Goal: Task Accomplishment & Management: Manage account settings

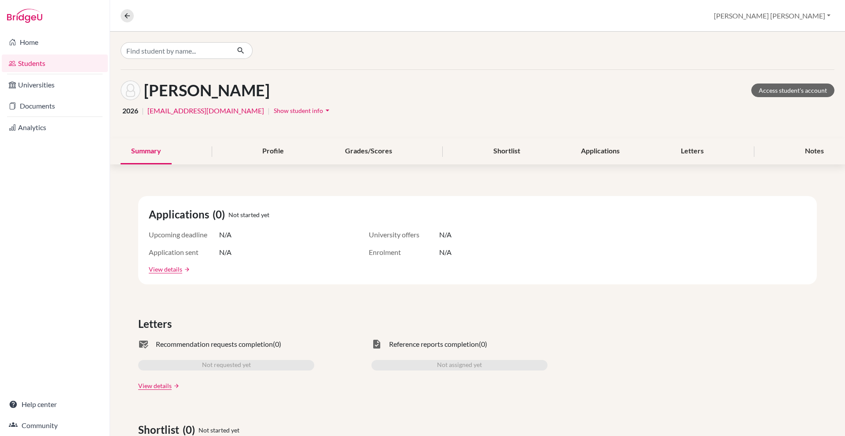
click at [83, 61] on link "Students" at bounding box center [55, 64] width 106 height 18
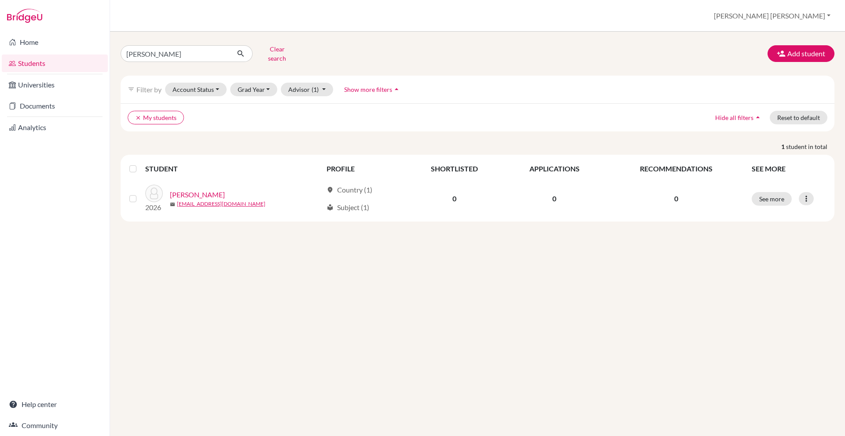
click at [353, 86] on span "Show more filters" at bounding box center [368, 89] width 48 height 7
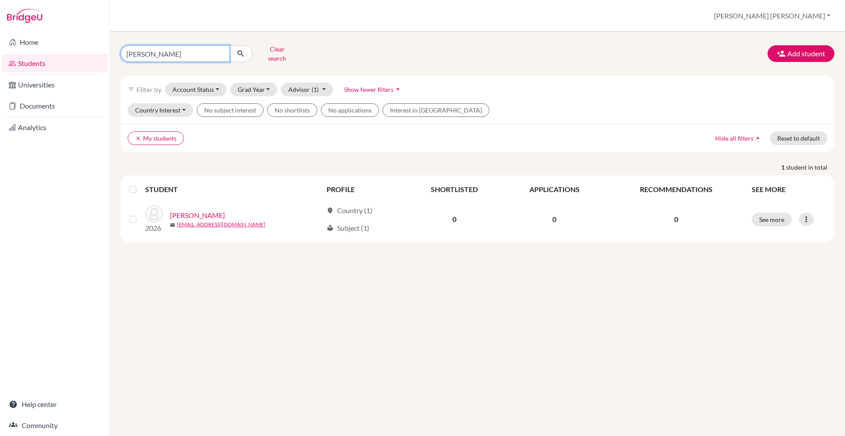
drag, startPoint x: 194, startPoint y: 51, endPoint x: 117, endPoint y: 54, distance: 77.5
click at [117, 54] on div "arellano Clear search" at bounding box center [235, 53] width 242 height 23
type input "2028"
click button "submit" at bounding box center [240, 53] width 23 height 17
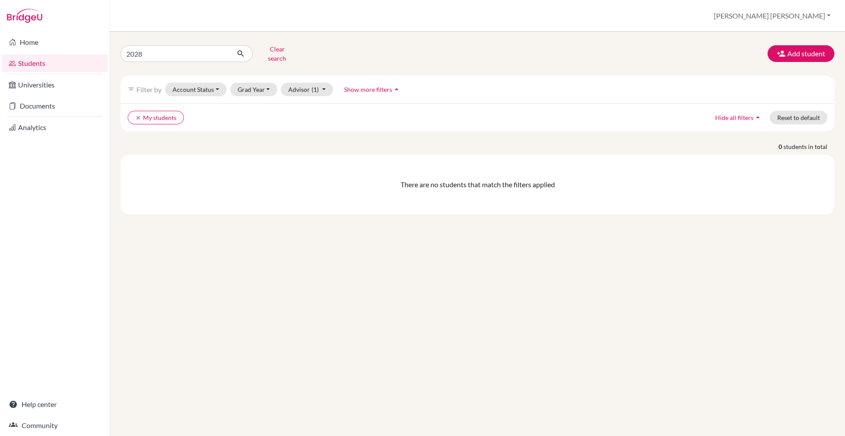
click at [201, 114] on ul "clear My students" at bounding box center [390, 118] width 525 height 14
click at [194, 116] on ul "clear My students" at bounding box center [390, 118] width 525 height 14
click at [73, 63] on link "Students" at bounding box center [55, 64] width 106 height 18
click at [285, 49] on button "Clear search" at bounding box center [277, 53] width 49 height 23
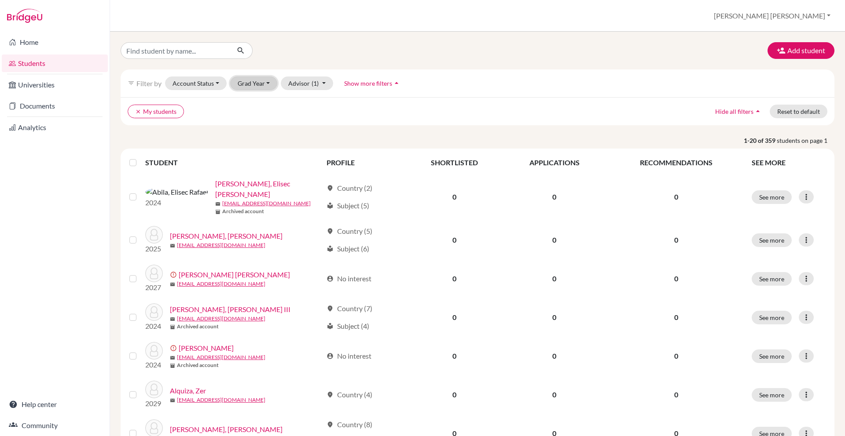
click at [246, 86] on button "Grad Year" at bounding box center [254, 84] width 48 height 14
click at [252, 117] on span "2028" at bounding box center [249, 116] width 16 height 11
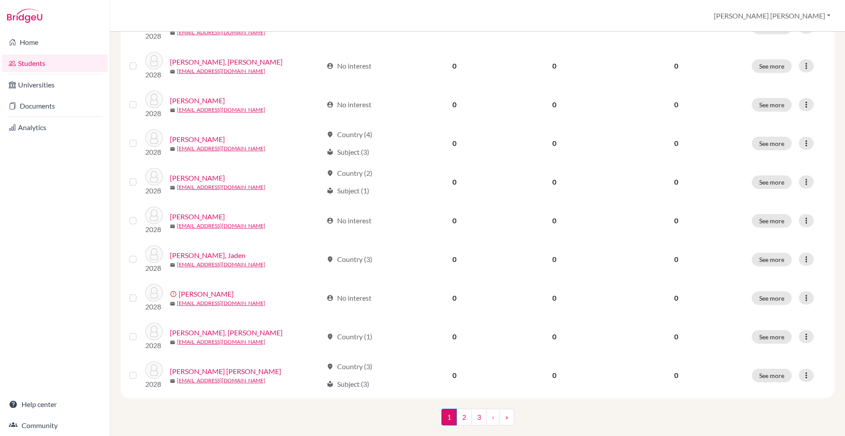
scroll to position [570, 0]
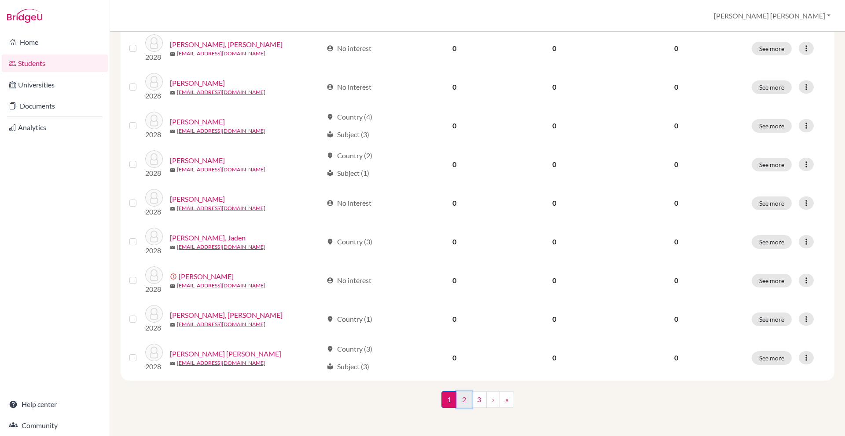
click at [465, 396] on link "2" at bounding box center [463, 400] width 15 height 17
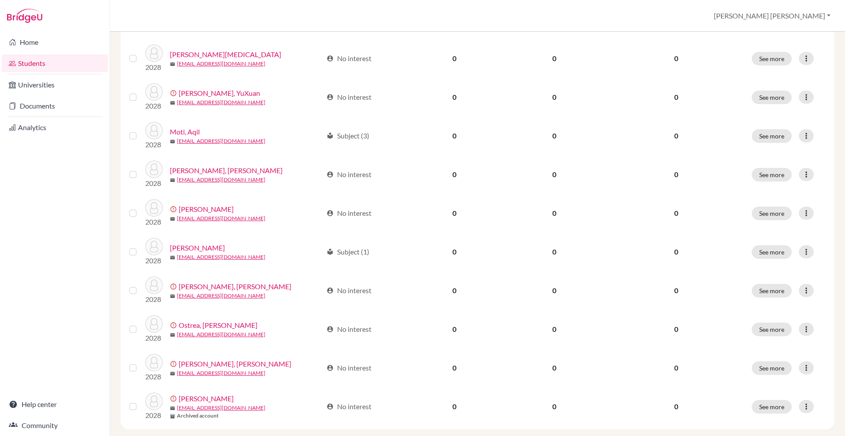
scroll to position [570, 0]
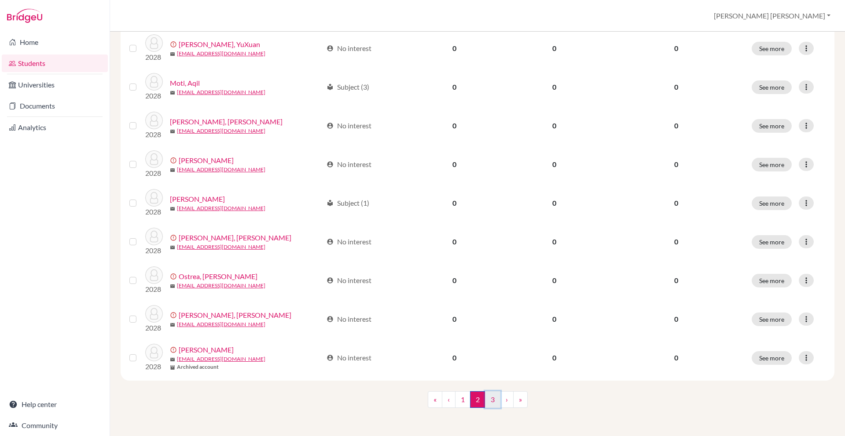
click at [490, 403] on link "3" at bounding box center [492, 400] width 15 height 17
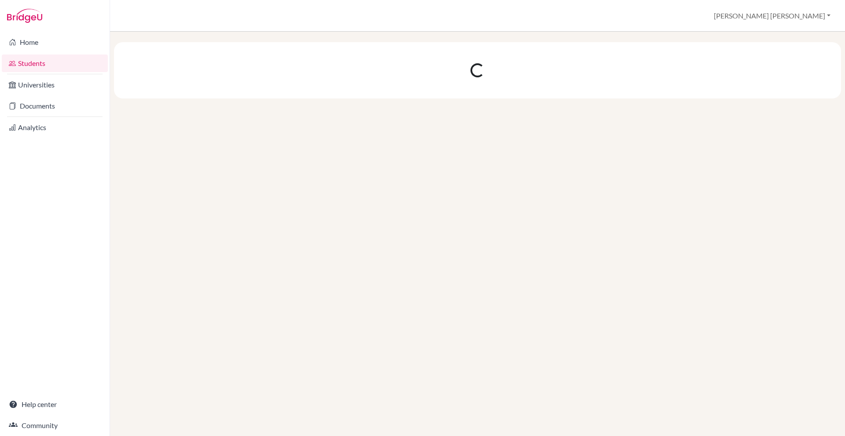
scroll to position [0, 0]
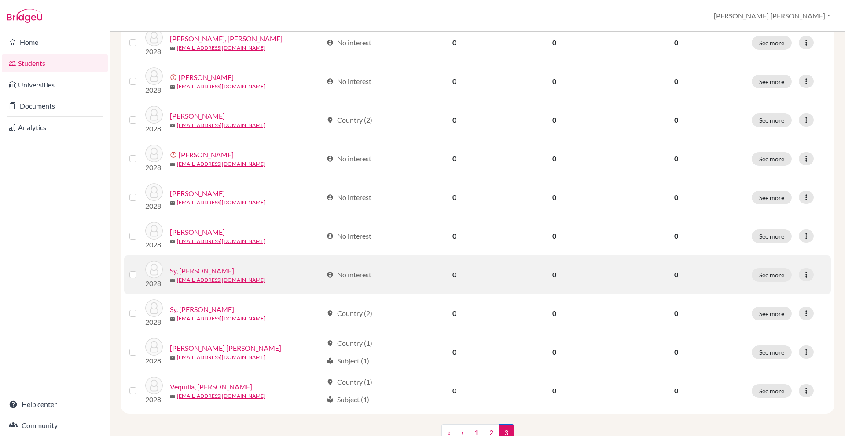
scroll to position [377, 0]
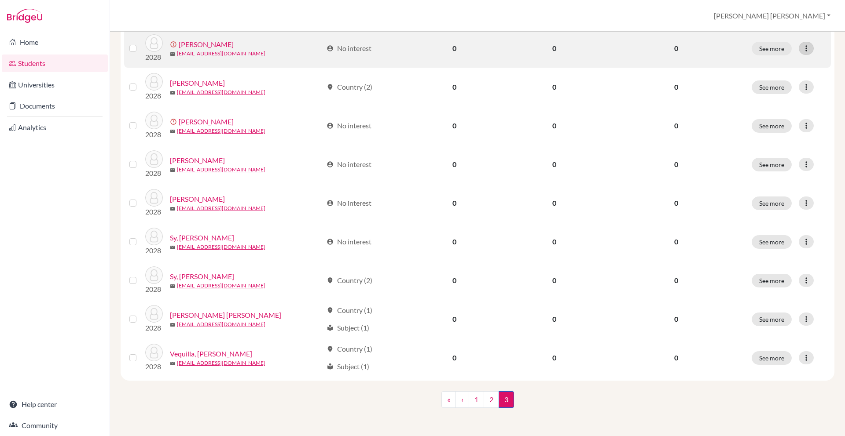
click at [810, 52] on icon at bounding box center [806, 48] width 9 height 9
click at [786, 95] on button "Resend invite email" at bounding box center [773, 95] width 80 height 14
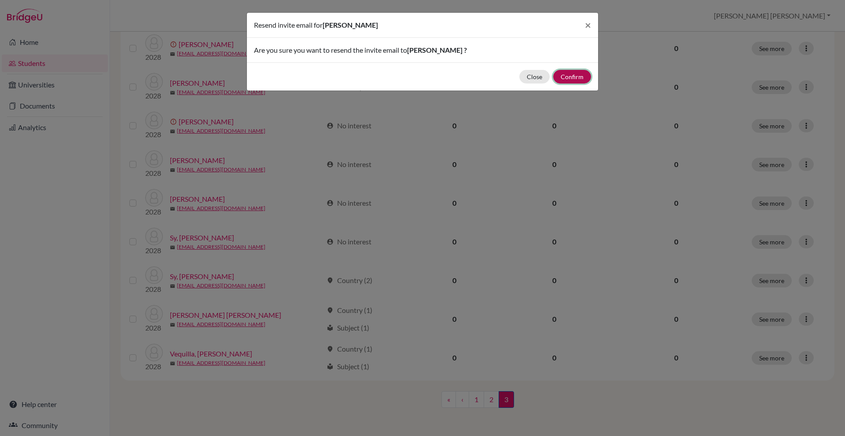
click at [568, 77] on button "Confirm" at bounding box center [572, 77] width 38 height 14
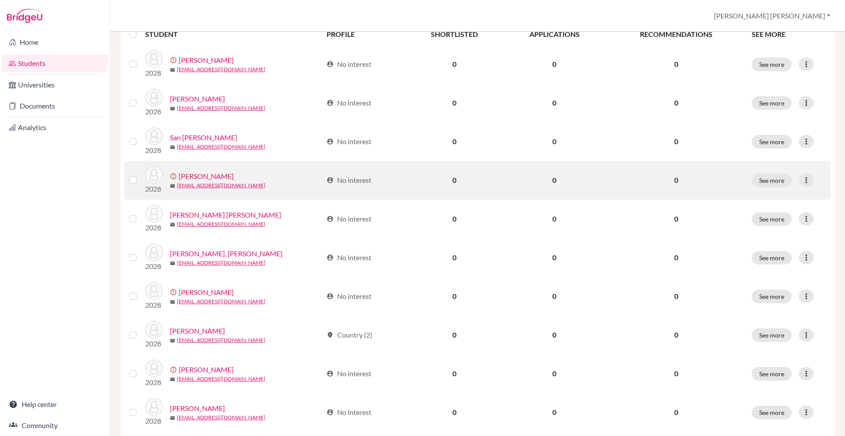
scroll to position [0, 0]
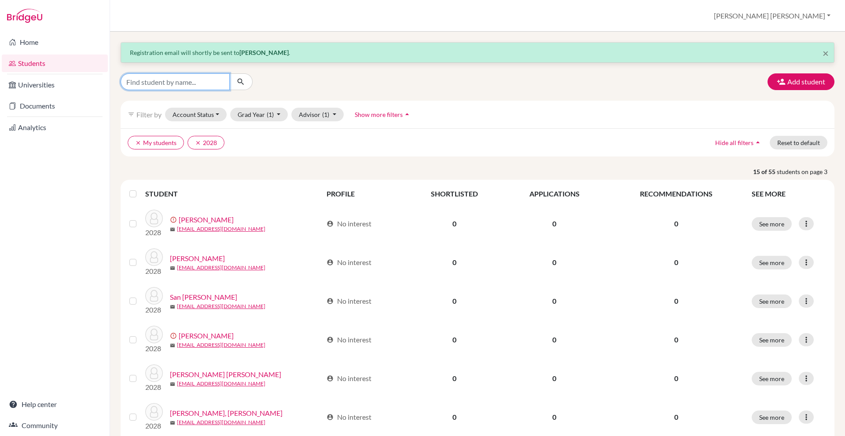
click at [202, 85] on input "Find student by name..." at bounding box center [175, 81] width 109 height 17
type input "cembrano"
click button "submit" at bounding box center [240, 81] width 23 height 17
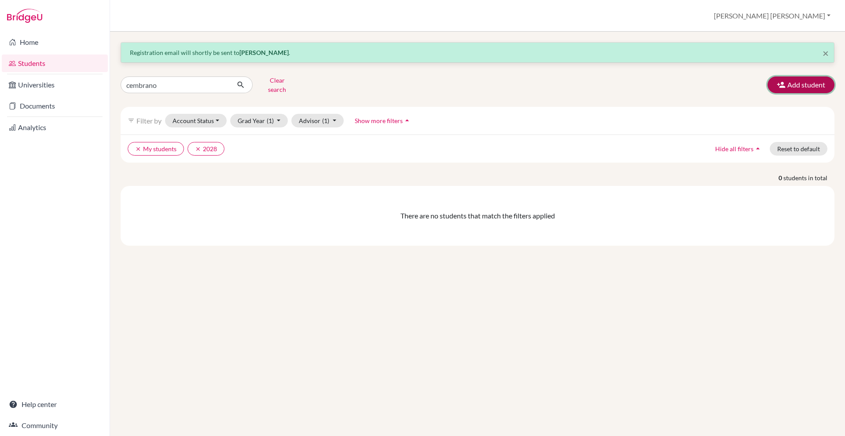
click at [797, 81] on button "Add student" at bounding box center [800, 85] width 67 height 17
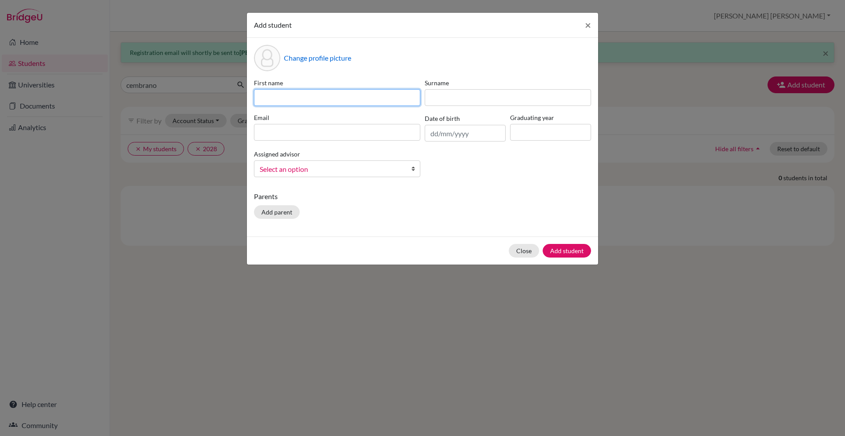
click at [407, 101] on input at bounding box center [337, 97] width 166 height 17
type input "a"
type input "Anton"
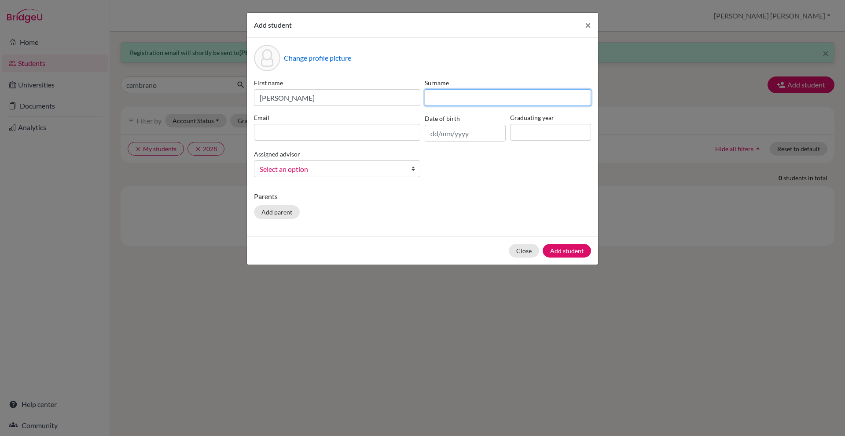
click at [449, 97] on input at bounding box center [508, 97] width 166 height 17
type input "Cembrano"
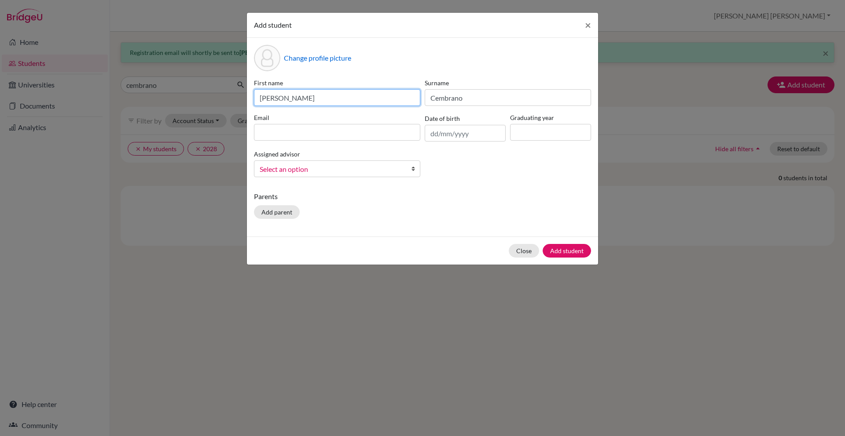
click at [362, 102] on input "Anton" at bounding box center [337, 97] width 166 height 17
type input "Antonio Luis"
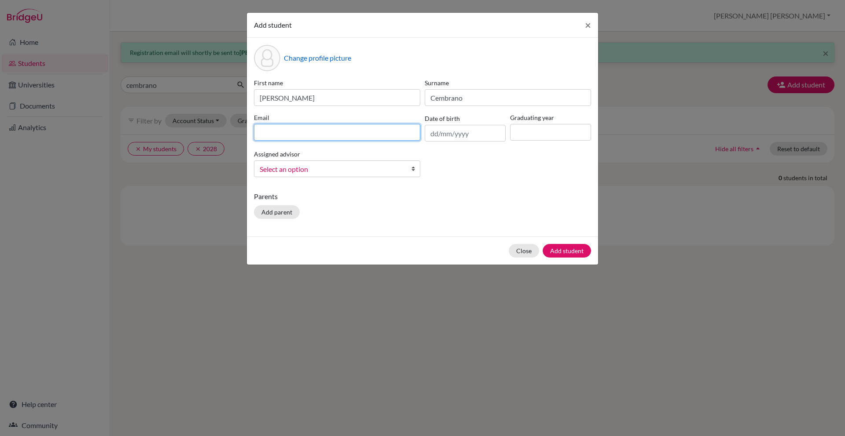
click at [341, 137] on input at bounding box center [337, 132] width 166 height 17
type input "[EMAIL_ADDRESS][DOMAIN_NAME]"
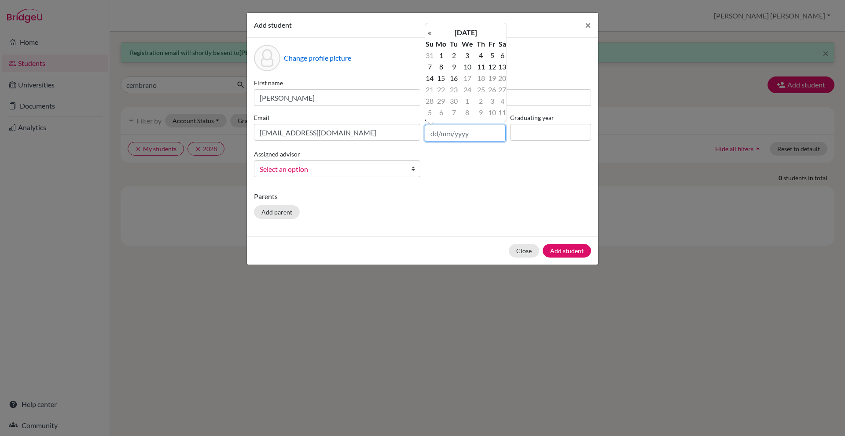
click at [461, 136] on input "text" at bounding box center [465, 133] width 81 height 17
type input "22/04/2010"
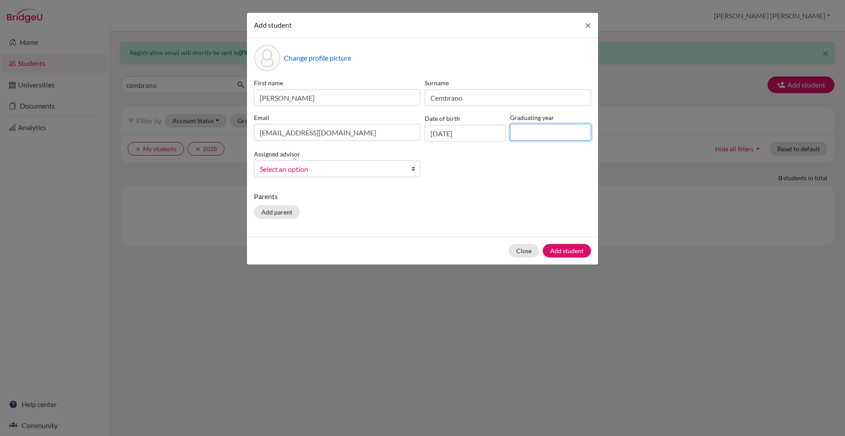
click at [527, 131] on input at bounding box center [550, 132] width 81 height 17
type input "2028"
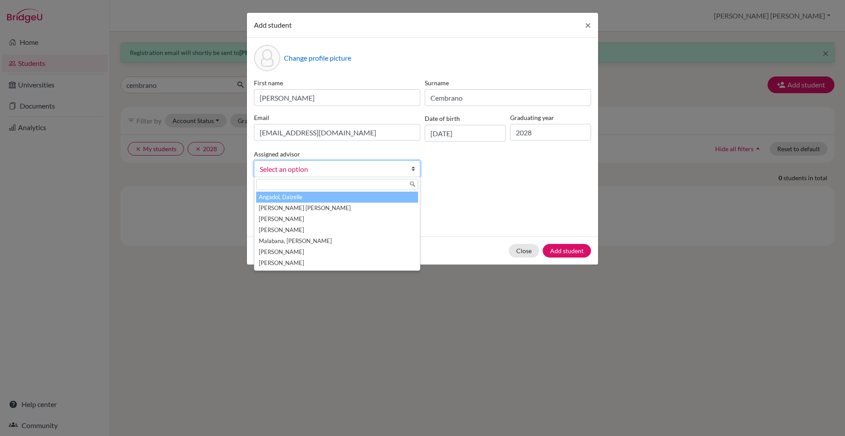
click at [413, 172] on b at bounding box center [415, 169] width 9 height 16
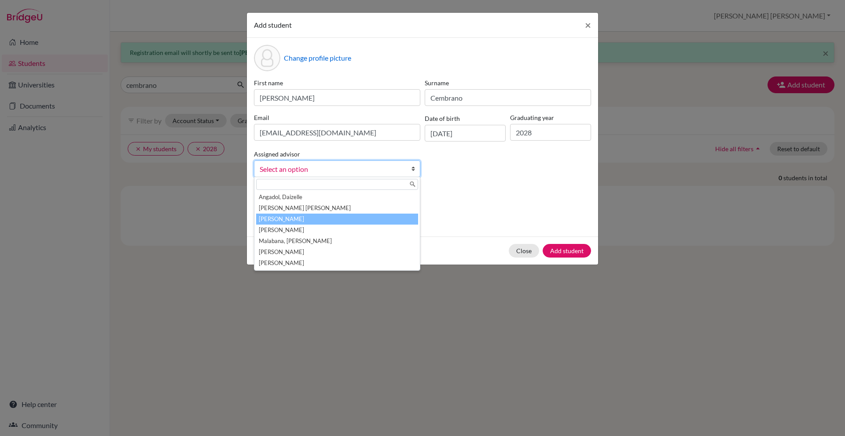
click at [354, 214] on li "Bernardo, Maria Carissa" at bounding box center [337, 219] width 162 height 11
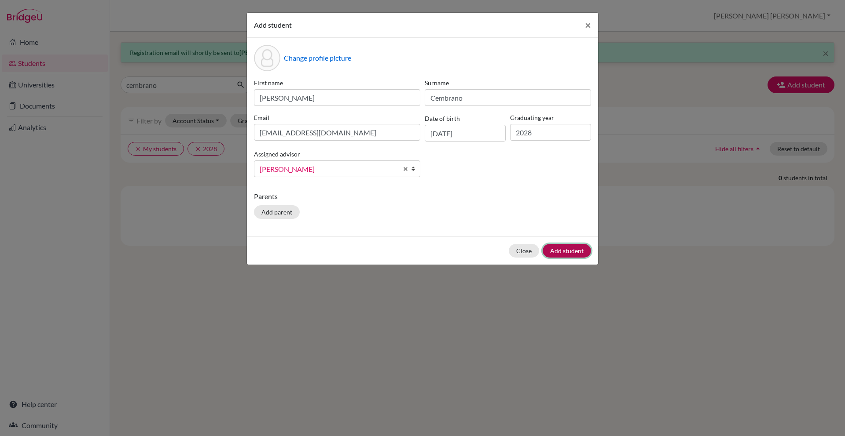
click at [558, 250] on button "Add student" at bounding box center [567, 251] width 48 height 14
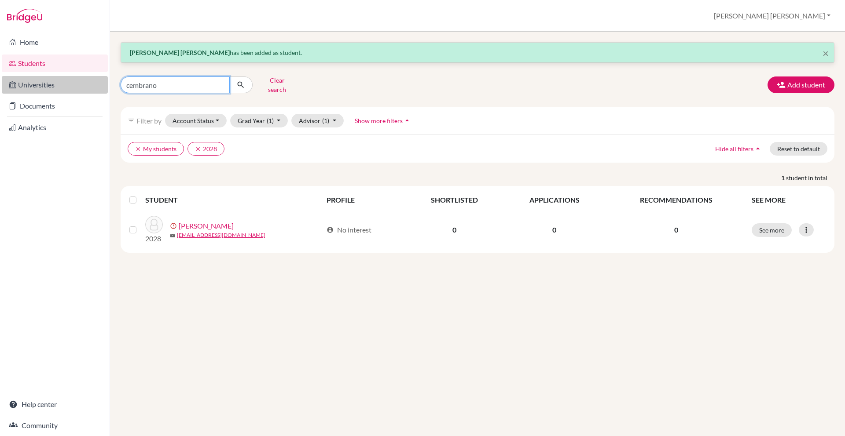
drag, startPoint x: 183, startPoint y: 82, endPoint x: 90, endPoint y: 82, distance: 92.8
click at [90, 82] on div "Home Students Universities Documents Analytics Help center Community Students o…" at bounding box center [422, 218] width 845 height 436
drag, startPoint x: 166, startPoint y: 81, endPoint x: 95, endPoint y: 82, distance: 70.8
click at [95, 82] on div "Home Students Universities Documents Analytics Help center Community Students o…" at bounding box center [422, 218] width 845 height 436
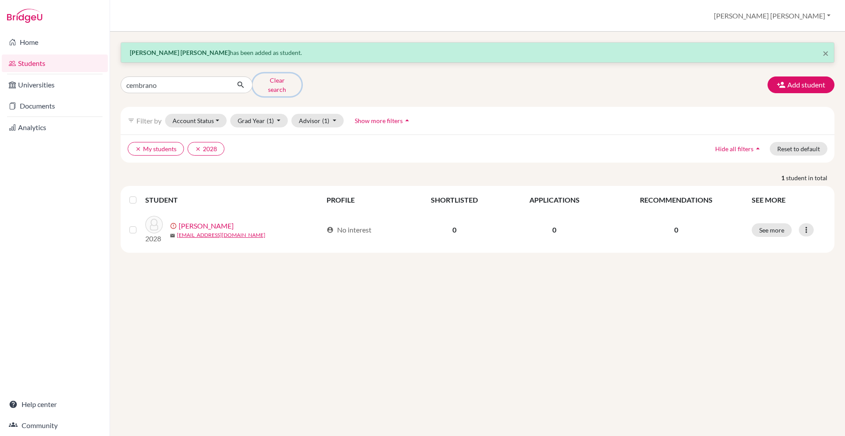
click at [268, 83] on button "Clear search" at bounding box center [277, 84] width 49 height 23
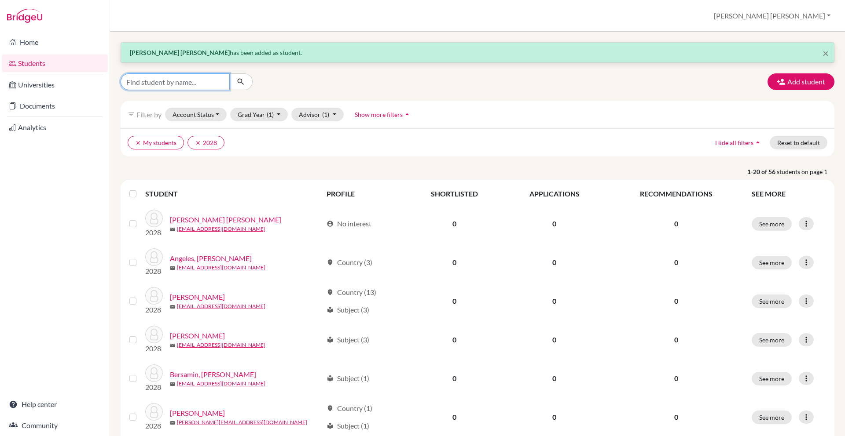
click at [223, 84] on input "Find student by name..." at bounding box center [175, 81] width 109 height 17
type input "are"
click at [202, 142] on button "clear 2028" at bounding box center [205, 143] width 37 height 14
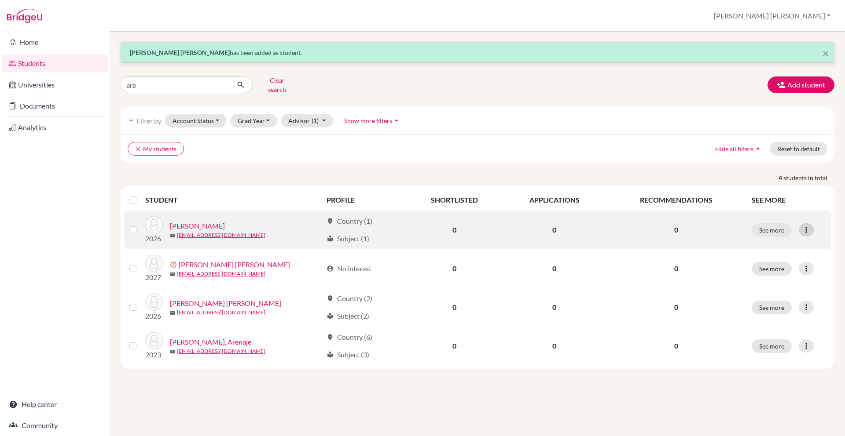
click at [810, 226] on icon at bounding box center [806, 230] width 9 height 9
click at [771, 227] on button "See more" at bounding box center [772, 231] width 40 height 14
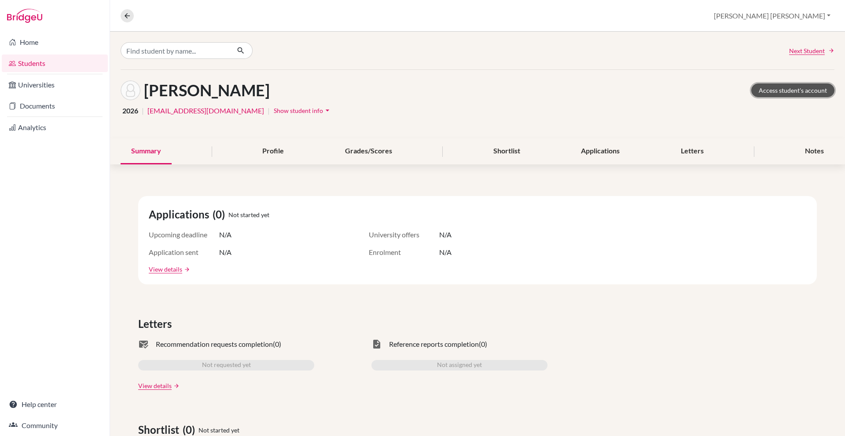
click at [791, 96] on link "Access student's account" at bounding box center [792, 91] width 83 height 14
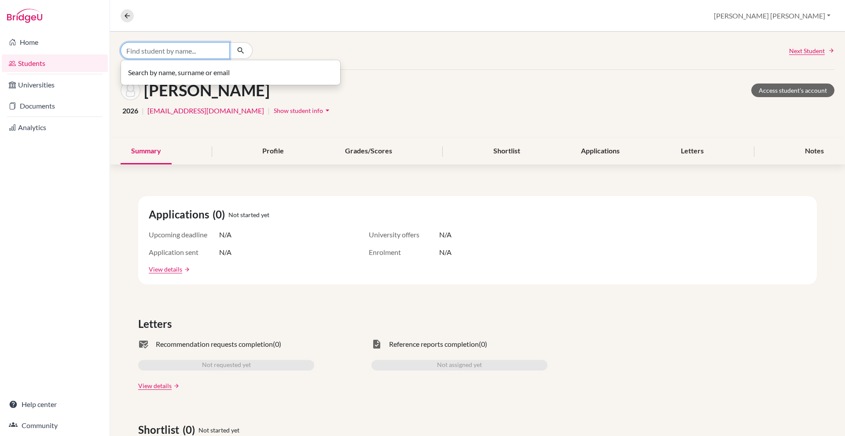
click at [209, 52] on input "Find student by name..." at bounding box center [175, 50] width 109 height 17
click at [93, 62] on link "Students" at bounding box center [55, 64] width 106 height 18
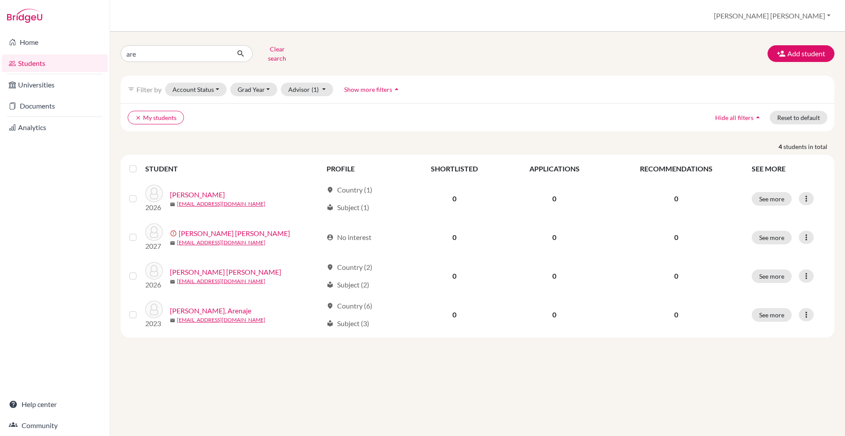
click at [197, 111] on ul "clear My students" at bounding box center [390, 118] width 525 height 14
click at [254, 84] on button "Grad Year" at bounding box center [254, 90] width 48 height 14
click at [254, 120] on span "2028" at bounding box center [249, 122] width 16 height 11
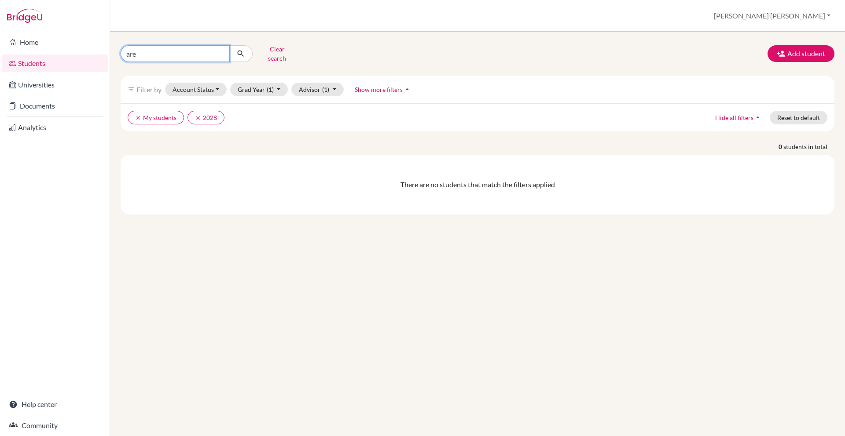
drag, startPoint x: 196, startPoint y: 55, endPoint x: 116, endPoint y: 54, distance: 80.1
click at [116, 54] on div "are Clear search" at bounding box center [235, 53] width 242 height 23
type input "n"
type input "dasanayaka"
click button "submit" at bounding box center [240, 53] width 23 height 17
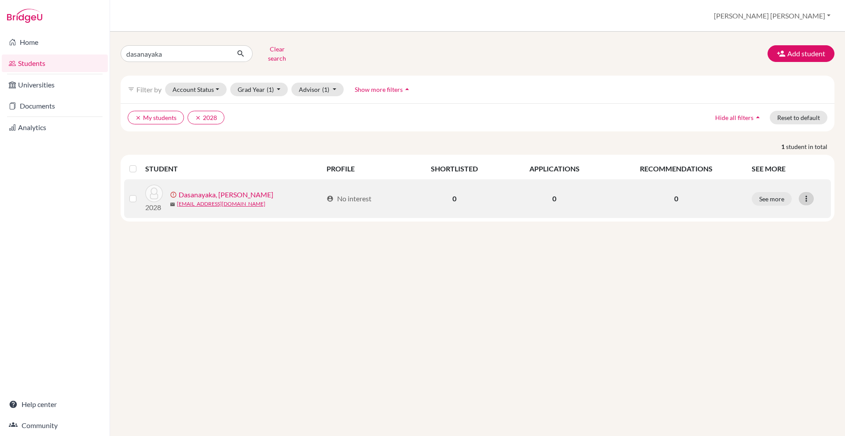
click at [807, 194] on icon at bounding box center [806, 198] width 9 height 9
click at [779, 244] on button "Resend invite email" at bounding box center [773, 245] width 80 height 14
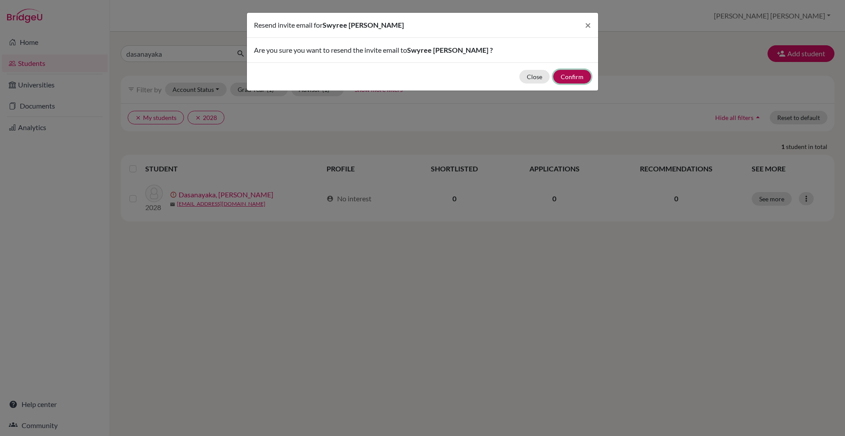
click at [578, 77] on button "Confirm" at bounding box center [572, 77] width 38 height 14
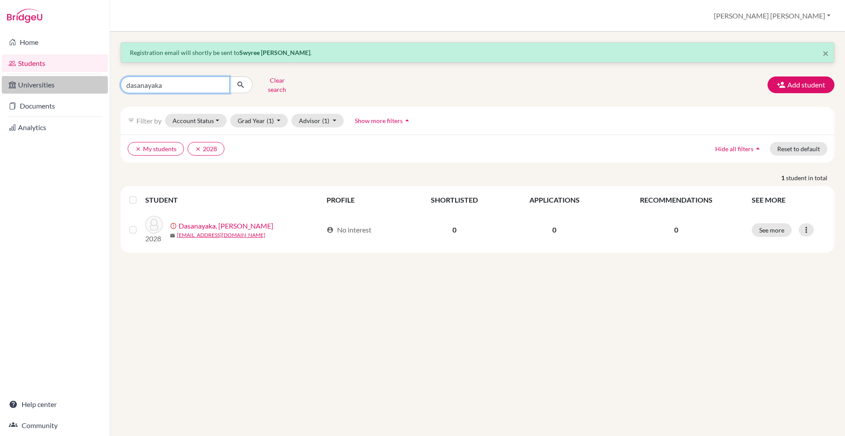
drag, startPoint x: 181, startPoint y: 81, endPoint x: 103, endPoint y: 81, distance: 77.9
click at [103, 81] on div "Home Students Universities Documents Analytics Help center Community Students o…" at bounding box center [422, 218] width 845 height 436
type input "f"
type input "pedro"
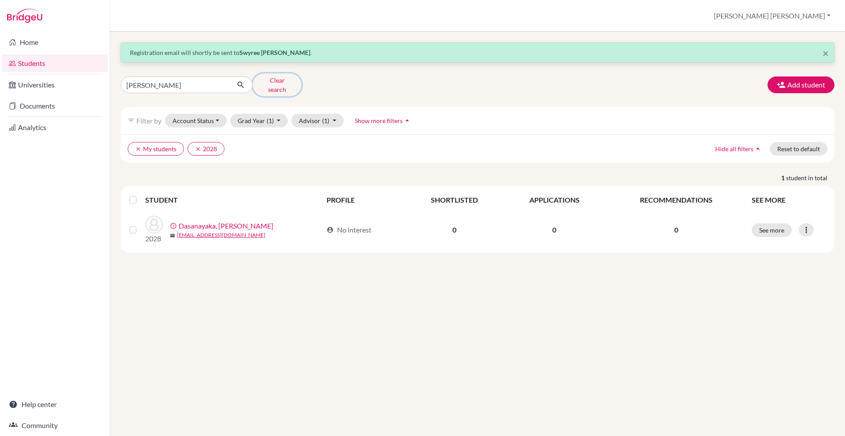
click at [271, 81] on button "Clear search" at bounding box center [277, 84] width 49 height 23
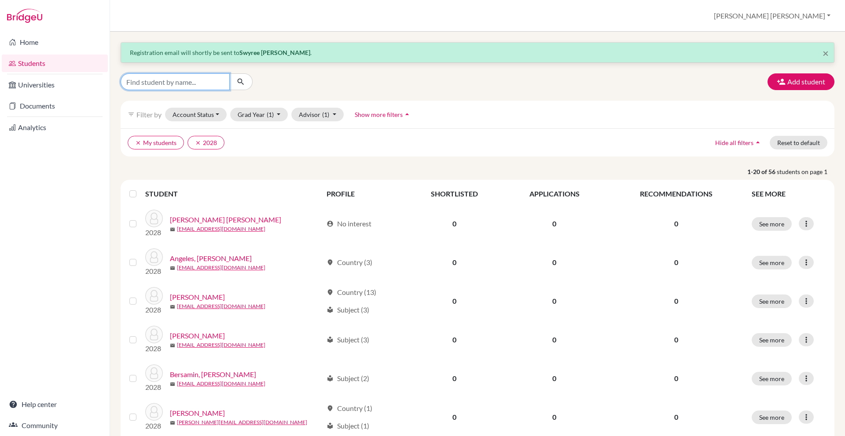
click at [212, 82] on input "Find student by name..." at bounding box center [175, 81] width 109 height 17
type input "alfonso"
click button "submit" at bounding box center [240, 81] width 23 height 17
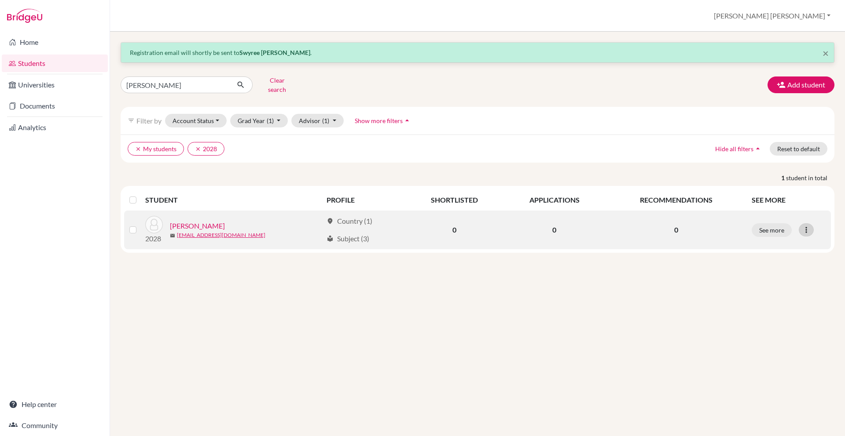
click at [805, 226] on icon at bounding box center [806, 230] width 9 height 9
click at [774, 259] on button "Send Message" at bounding box center [768, 263] width 70 height 14
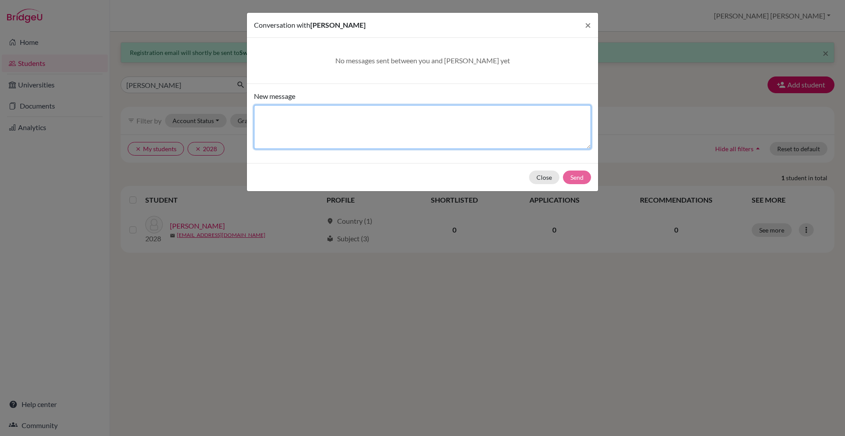
click at [333, 125] on textarea "New message" at bounding box center [422, 127] width 337 height 44
type textarea "Test"
click at [572, 175] on button "Send" at bounding box center [577, 178] width 28 height 14
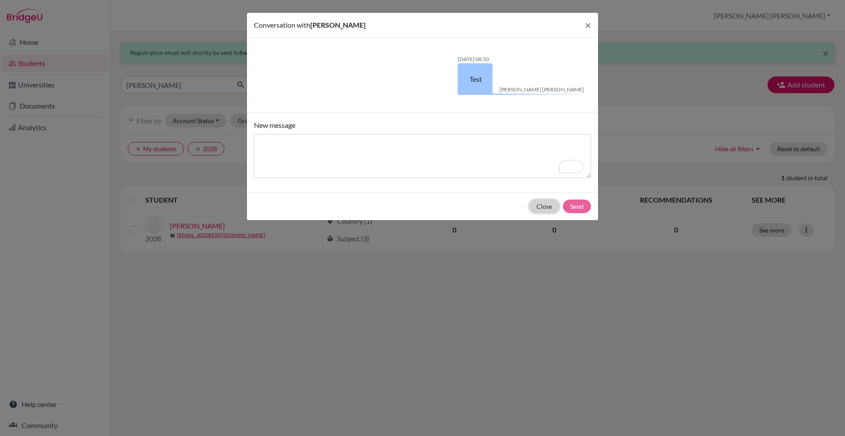
click at [547, 209] on button "Close" at bounding box center [544, 207] width 30 height 14
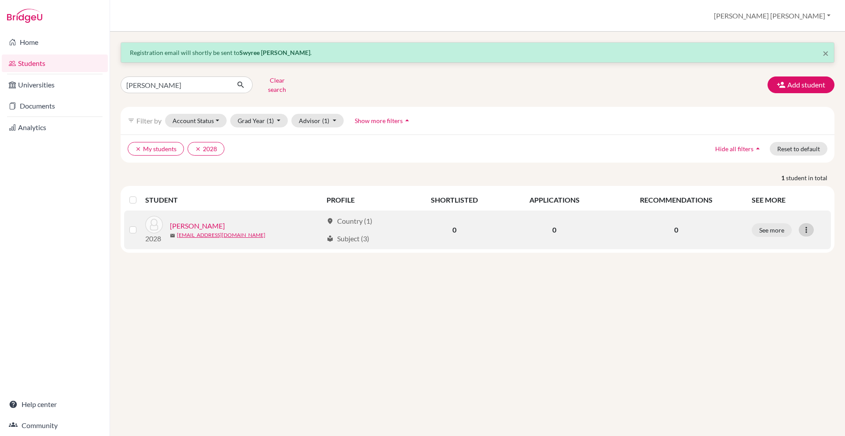
click at [807, 226] on icon at bounding box center [806, 230] width 9 height 9
click at [774, 270] on button "Reset Password" at bounding box center [768, 277] width 70 height 14
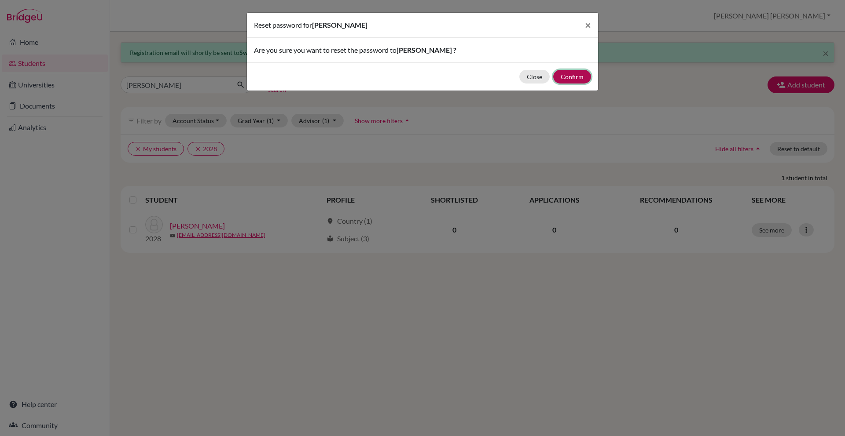
click at [577, 79] on button "Confirm" at bounding box center [572, 77] width 38 height 14
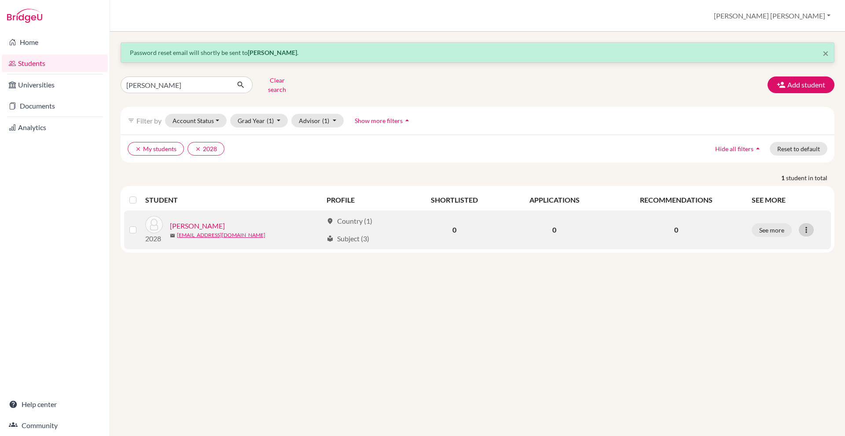
click at [803, 226] on icon at bounding box center [806, 230] width 9 height 9
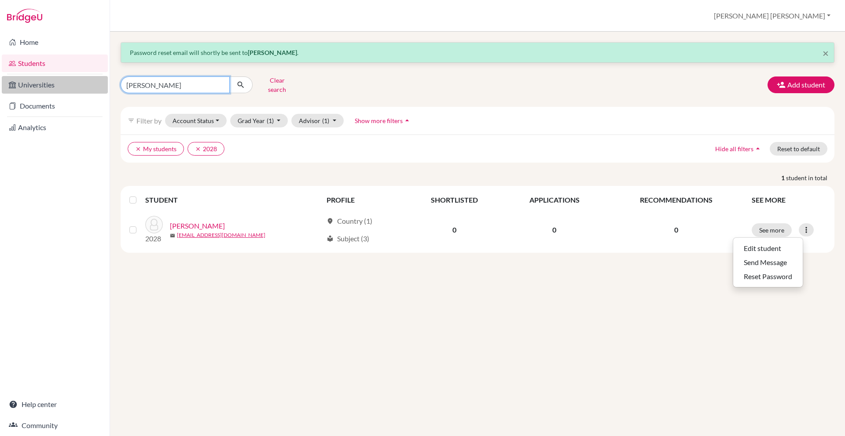
drag, startPoint x: 203, startPoint y: 88, endPoint x: 93, endPoint y: 78, distance: 110.0
click at [93, 78] on div "Home Students Universities Documents Analytics Help center Community Students o…" at bounding box center [422, 218] width 845 height 436
type input "ferriols"
click button "submit" at bounding box center [240, 85] width 23 height 17
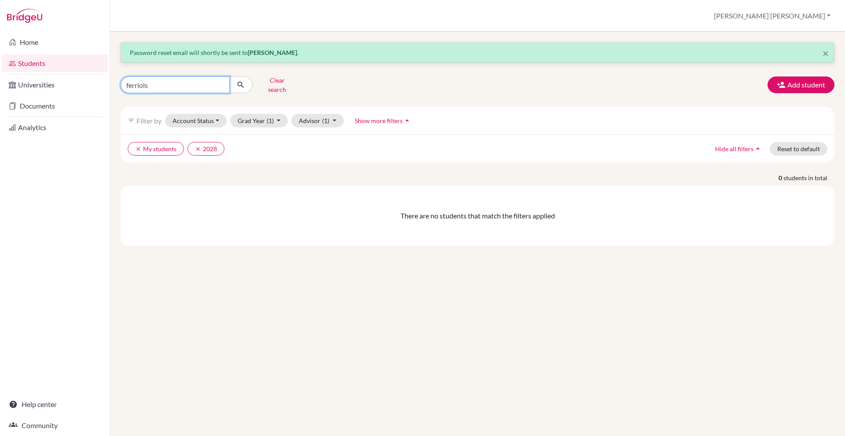
click at [208, 81] on input "ferriols" at bounding box center [175, 85] width 109 height 17
type input "ferriol"
click button "submit" at bounding box center [240, 85] width 23 height 17
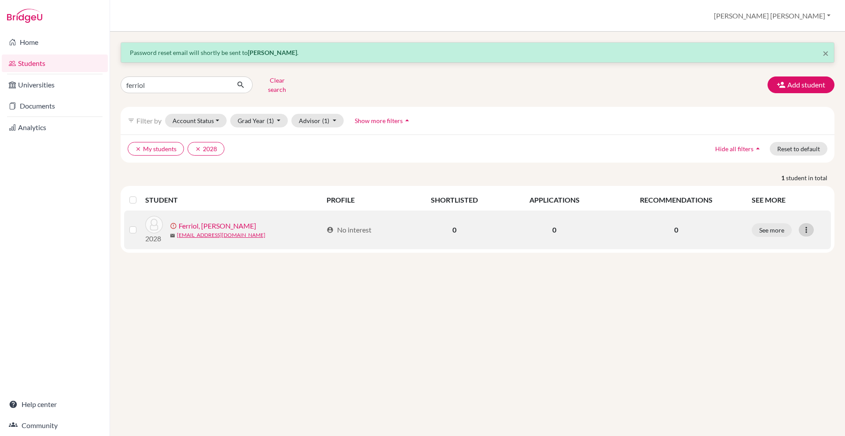
click at [810, 226] on icon at bounding box center [806, 230] width 9 height 9
click at [777, 275] on button "Resend invite email" at bounding box center [773, 277] width 80 height 14
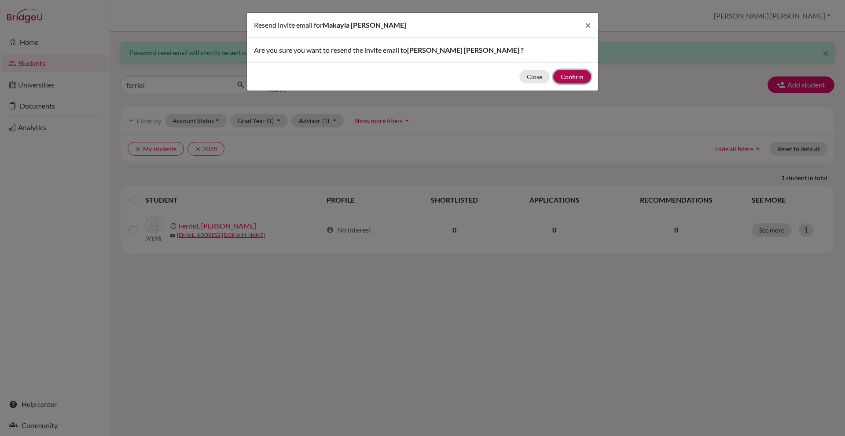
click at [568, 74] on button "Confirm" at bounding box center [572, 77] width 38 height 14
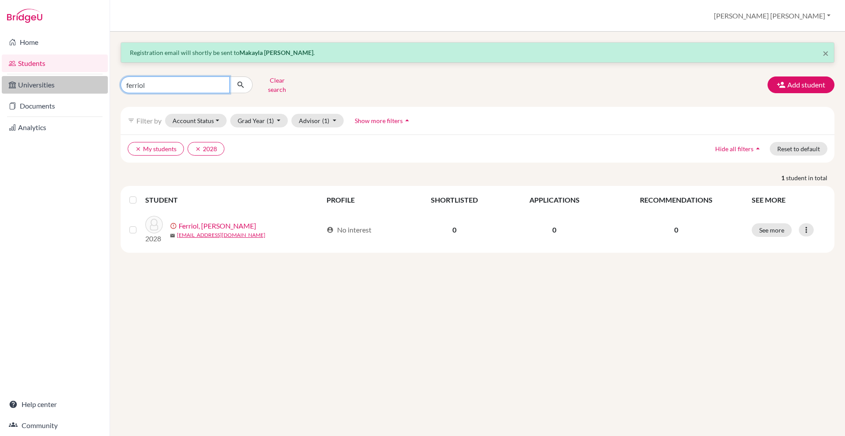
drag, startPoint x: 164, startPoint y: 80, endPoint x: 102, endPoint y: 78, distance: 62.1
click at [102, 78] on div "Home Students Universities Documents Analytics Help center Community Students o…" at bounding box center [422, 218] width 845 height 436
type input "[PERSON_NAME]"
click button "submit" at bounding box center [240, 85] width 23 height 17
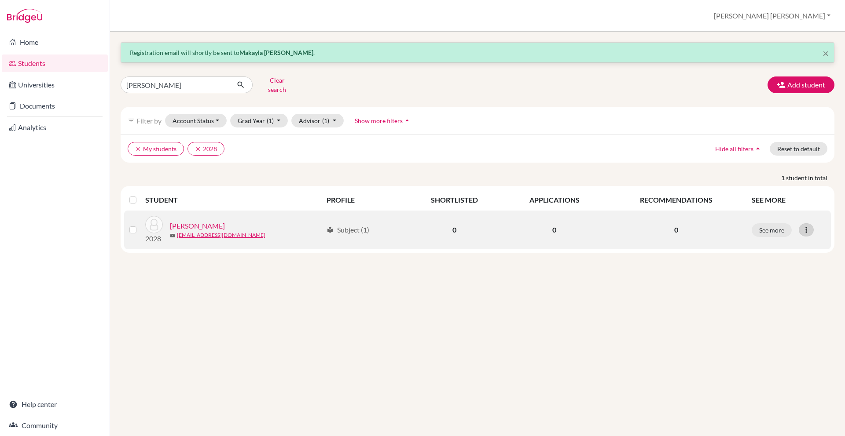
click at [808, 226] on icon at bounding box center [806, 230] width 9 height 9
click at [784, 242] on button "Edit student" at bounding box center [768, 249] width 70 height 14
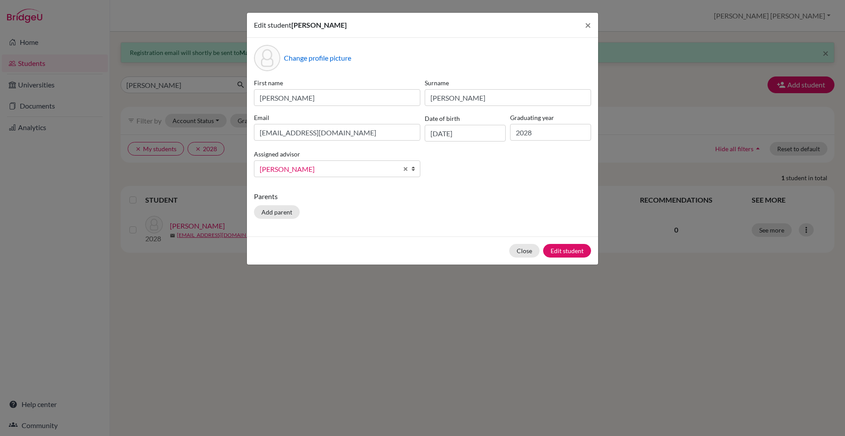
click at [731, 292] on div "Edit student Amanda Beatrice Nuñez × Change profile picture First name Amanda B…" at bounding box center [422, 218] width 845 height 436
click at [523, 254] on button "Close" at bounding box center [524, 251] width 30 height 14
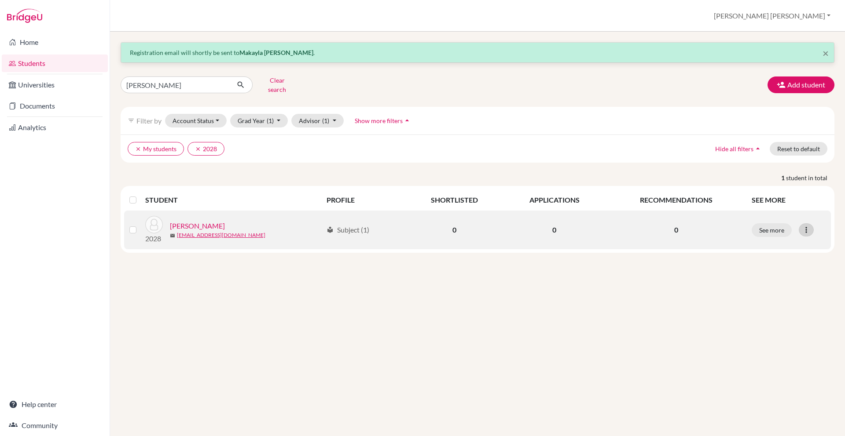
click at [807, 226] on icon at bounding box center [806, 230] width 9 height 9
click at [773, 274] on button "Reset Password" at bounding box center [768, 277] width 70 height 14
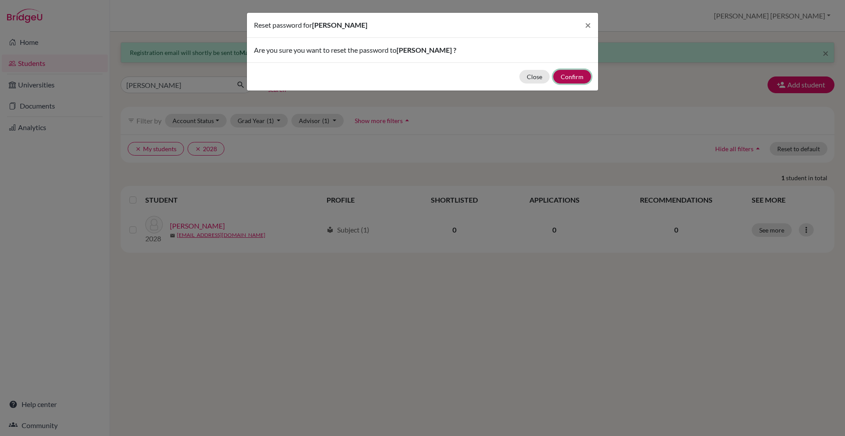
click at [567, 75] on button "Confirm" at bounding box center [572, 77] width 38 height 14
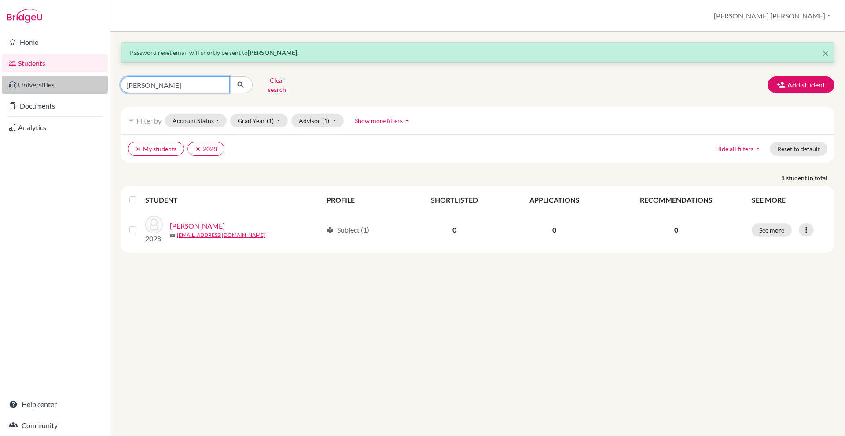
drag, startPoint x: 157, startPoint y: 81, endPoint x: 106, endPoint y: 80, distance: 50.6
click at [106, 80] on div "Home Students Universities Documents Analytics Help center Community Students o…" at bounding box center [422, 218] width 845 height 436
click at [106, 80] on link "Universities" at bounding box center [55, 85] width 106 height 18
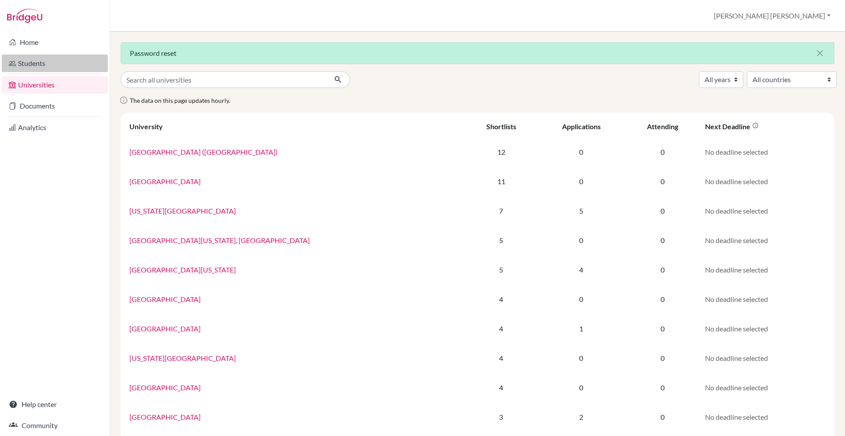
click at [68, 63] on link "Students" at bounding box center [55, 64] width 106 height 18
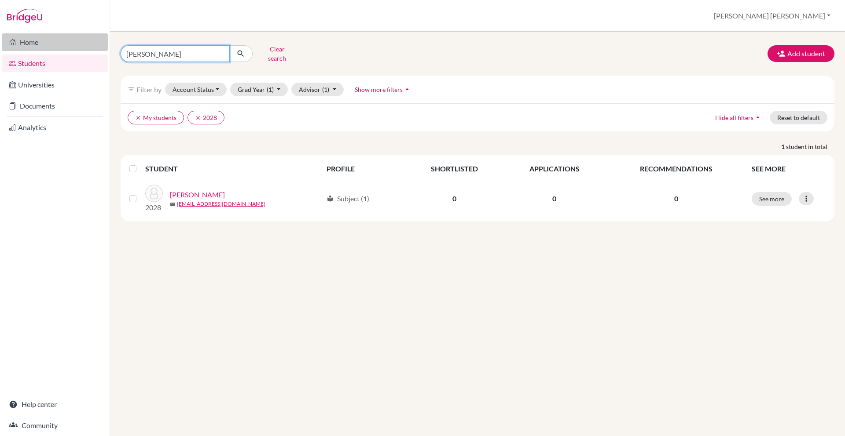
drag, startPoint x: 180, startPoint y: 50, endPoint x: 95, endPoint y: 47, distance: 84.5
click at [95, 47] on div "Home Students Universities Documents Analytics Help center Community Students o…" at bounding box center [422, 218] width 845 height 436
click at [279, 48] on button "Clear search" at bounding box center [277, 53] width 49 height 23
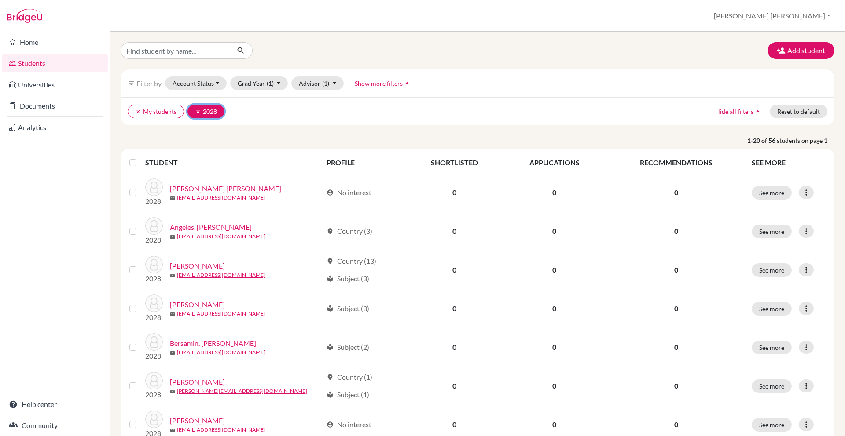
click at [214, 114] on button "clear 2028" at bounding box center [205, 112] width 37 height 14
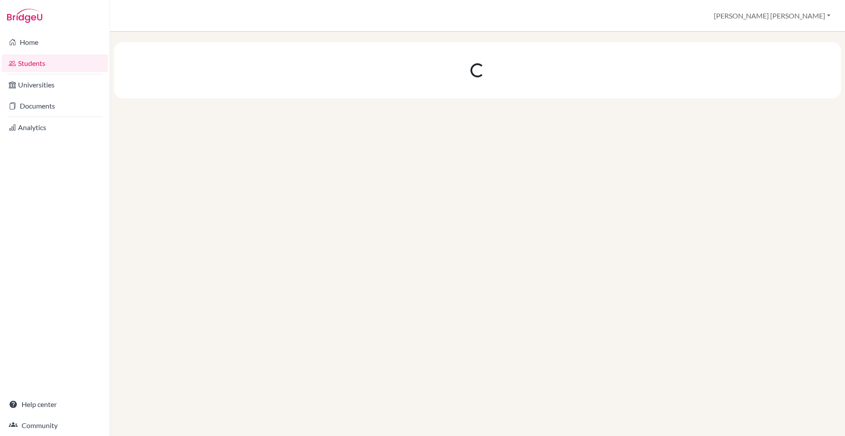
click at [214, 114] on div at bounding box center [477, 234] width 735 height 405
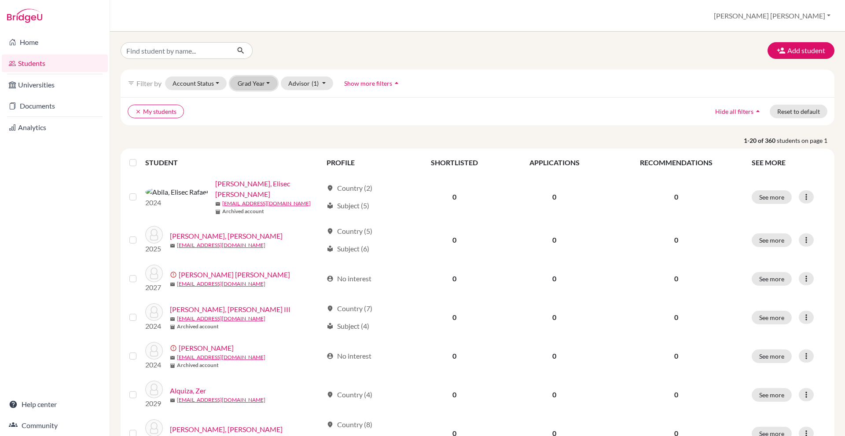
click at [245, 88] on button "Grad Year" at bounding box center [254, 84] width 48 height 14
click at [251, 121] on span "2028" at bounding box center [249, 116] width 16 height 11
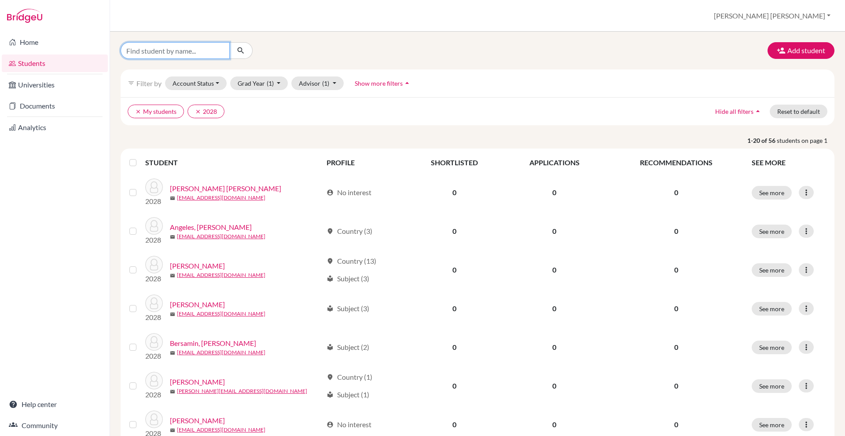
click at [181, 55] on input "Find student by name..." at bounding box center [175, 50] width 109 height 17
type input "arella"
drag, startPoint x: 175, startPoint y: 52, endPoint x: 93, endPoint y: 51, distance: 82.3
click at [93, 51] on div "Home Students Universities Documents Analytics Help center Community Students o…" at bounding box center [422, 218] width 845 height 436
click at [198, 55] on input "Find student by name..." at bounding box center [175, 50] width 109 height 17
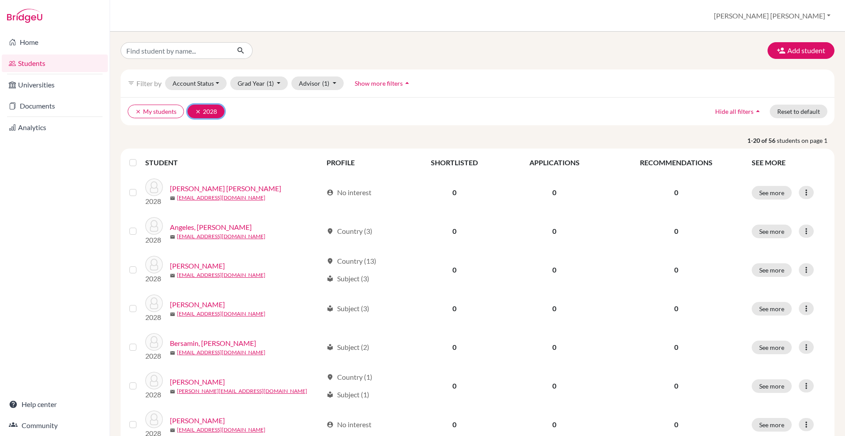
click at [198, 112] on icon "clear" at bounding box center [198, 112] width 6 height 6
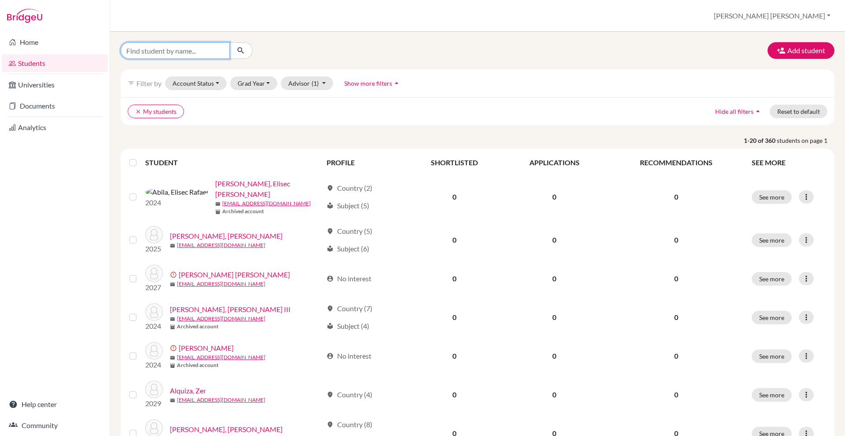
click at [178, 49] on input "Find student by name..." at bounding box center [175, 50] width 109 height 17
type input "[PERSON_NAME]"
click button "submit" at bounding box center [240, 50] width 23 height 17
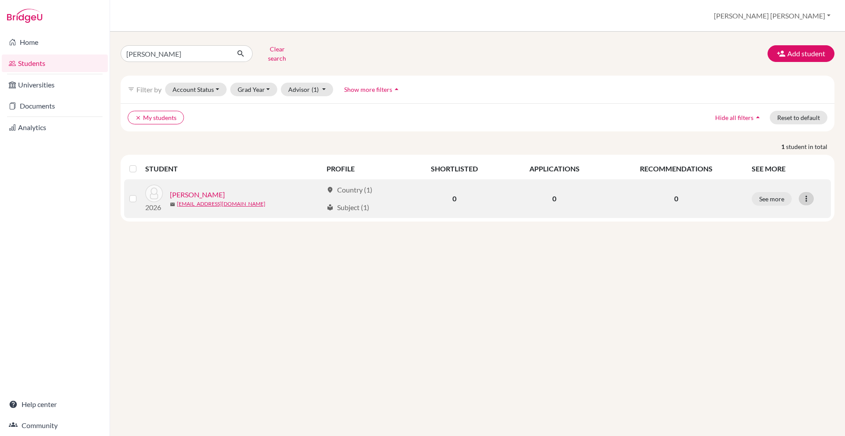
click at [807, 194] on icon at bounding box center [806, 198] width 9 height 9
click at [781, 192] on button "See more" at bounding box center [772, 199] width 40 height 14
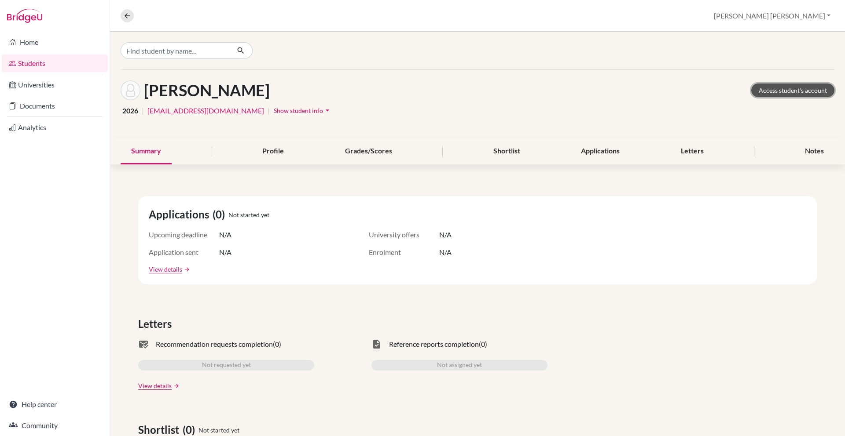
click at [781, 87] on link "Access student's account" at bounding box center [792, 91] width 83 height 14
